Goal: Task Accomplishment & Management: Use online tool/utility

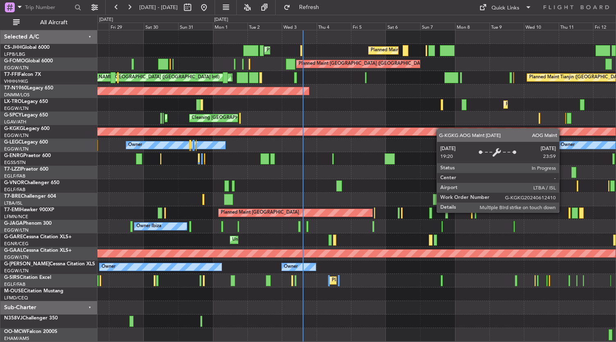
click at [616, 152] on div "Planned Maint [GEOGRAPHIC_DATA] ([GEOGRAPHIC_DATA]) Planned Maint [GEOGRAPHIC_D…" at bounding box center [308, 178] width 616 height 327
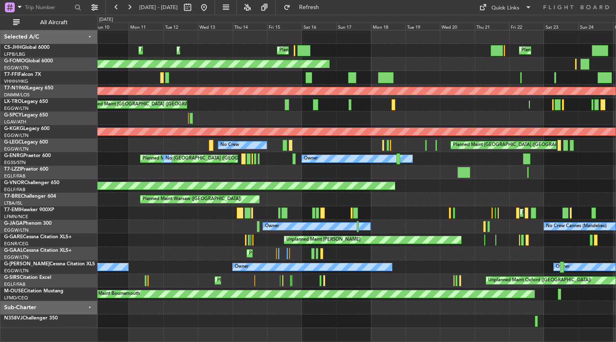
click at [616, 174] on div "Planned Maint [GEOGRAPHIC_DATA] ([GEOGRAPHIC_DATA]) Planned Maint [GEOGRAPHIC_D…" at bounding box center [308, 178] width 616 height 327
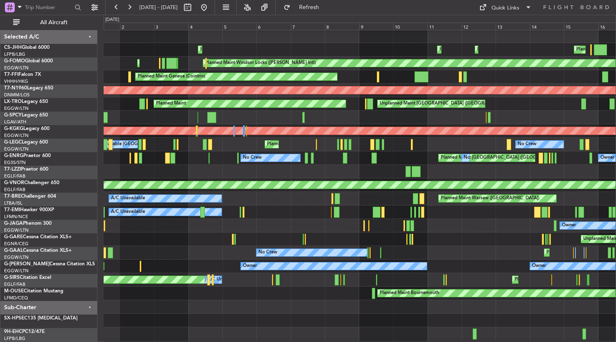
click at [307, 159] on div "Planned Maint [GEOGRAPHIC_DATA] ([GEOGRAPHIC_DATA]) No Crew No Crew Owner AOG M…" at bounding box center [360, 158] width 512 height 14
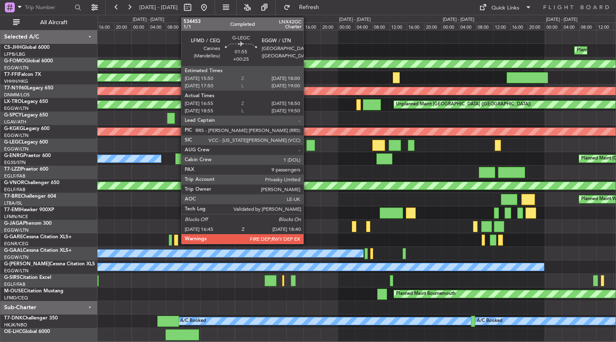
click at [308, 147] on div at bounding box center [310, 145] width 9 height 11
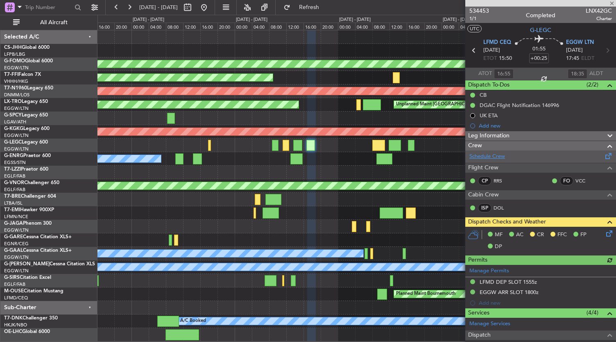
click at [494, 156] on link "Schedule Crew" at bounding box center [487, 156] width 36 height 8
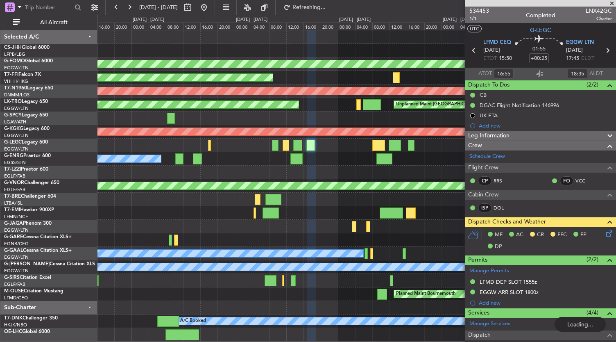
click at [279, 204] on div "Planned Maint Warsaw ([GEOGRAPHIC_DATA])" at bounding box center [356, 200] width 519 height 14
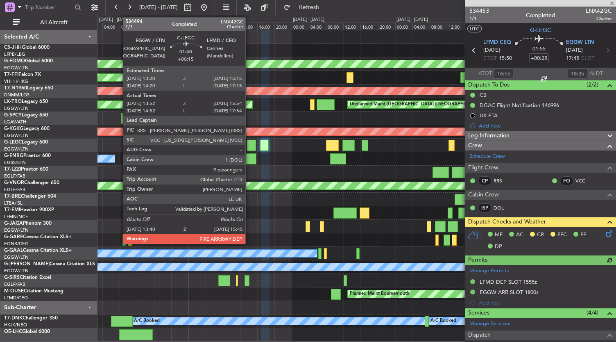
click at [249, 147] on div at bounding box center [251, 145] width 9 height 11
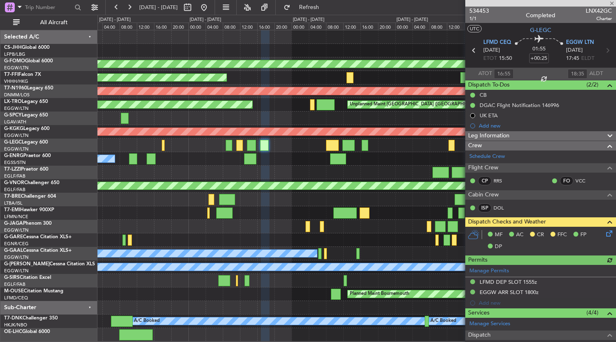
type input "+00:15"
type input "13:52"
type input "15:39"
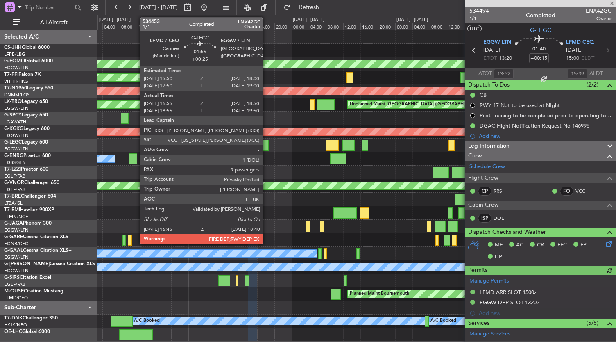
click at [265, 145] on div at bounding box center [264, 145] width 9 height 11
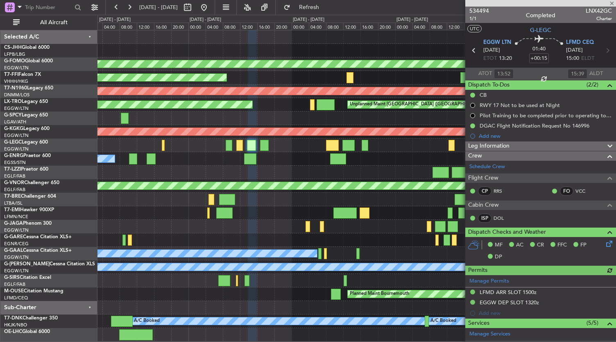
type input "+00:25"
type input "16:55"
type input "18:35"
